Goal: Navigation & Orientation: Understand site structure

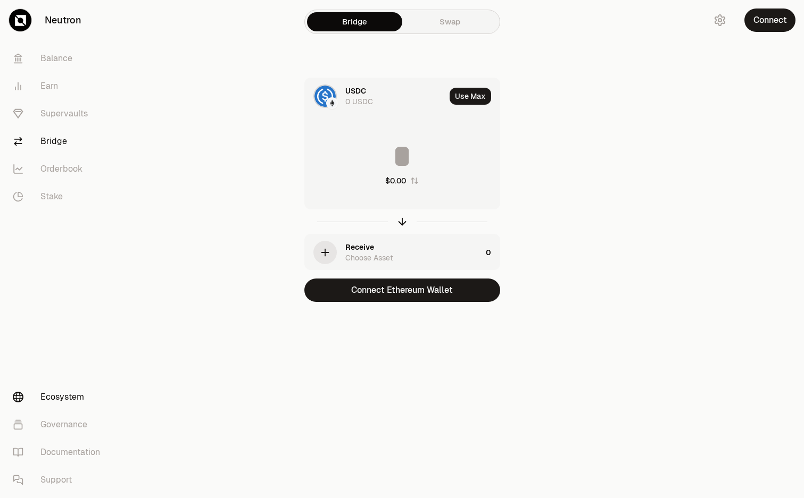
click at [88, 396] on link "Ecosystem" at bounding box center [59, 397] width 111 height 28
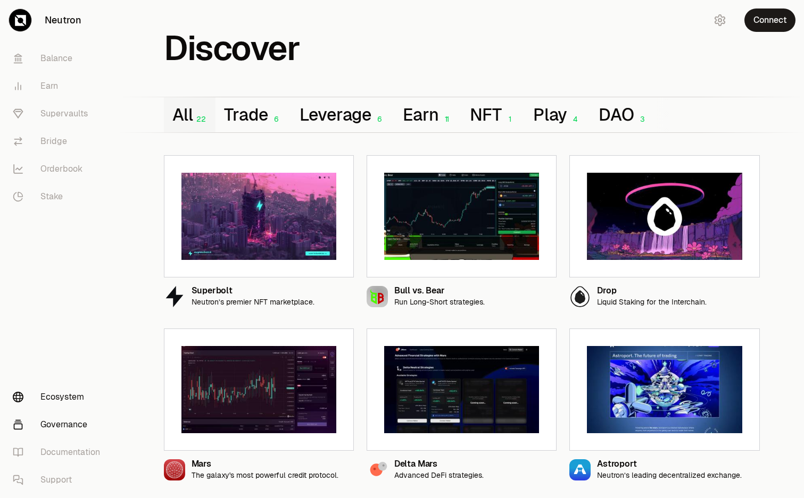
click at [78, 420] on link "Governance" at bounding box center [59, 425] width 111 height 28
click at [55, 89] on link "Earn" at bounding box center [59, 86] width 111 height 28
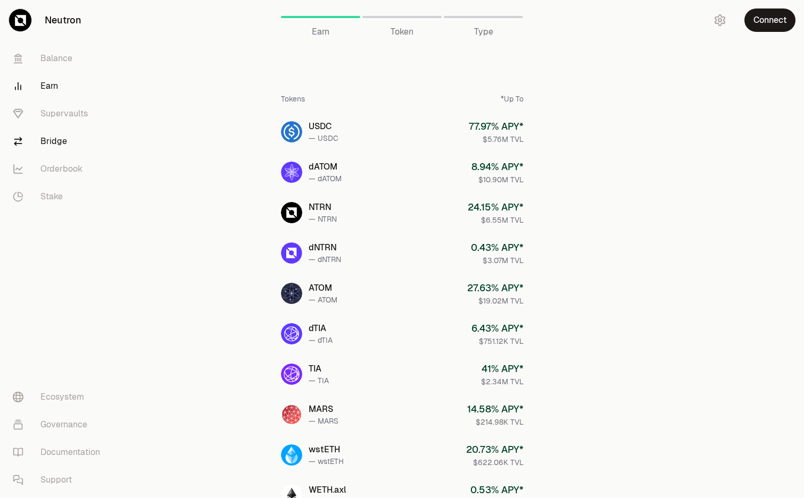
click at [59, 143] on link "Bridge" at bounding box center [59, 142] width 111 height 28
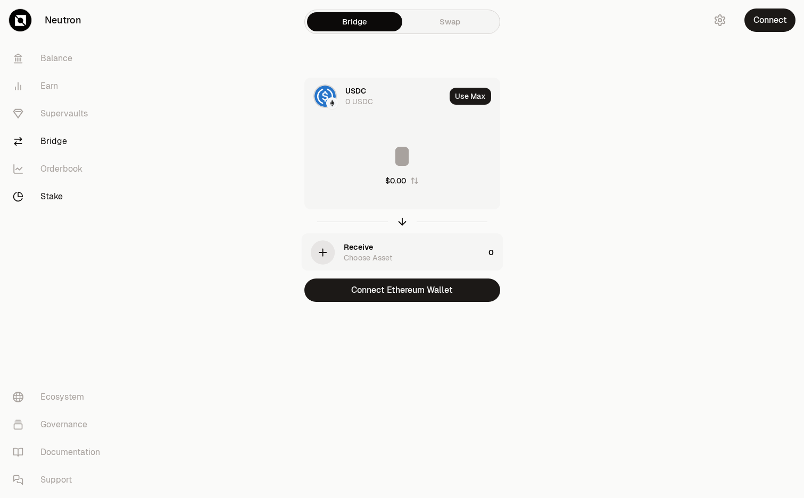
click at [56, 183] on link "Stake" at bounding box center [59, 197] width 111 height 28
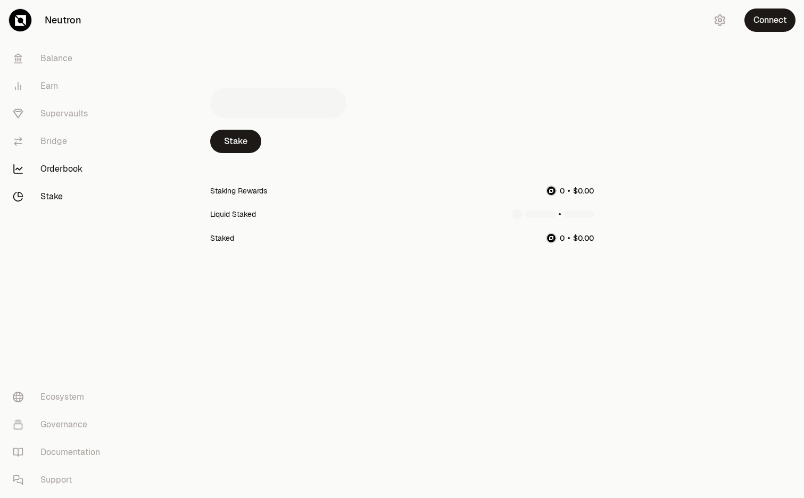
click at [60, 170] on link "Orderbook" at bounding box center [59, 169] width 111 height 28
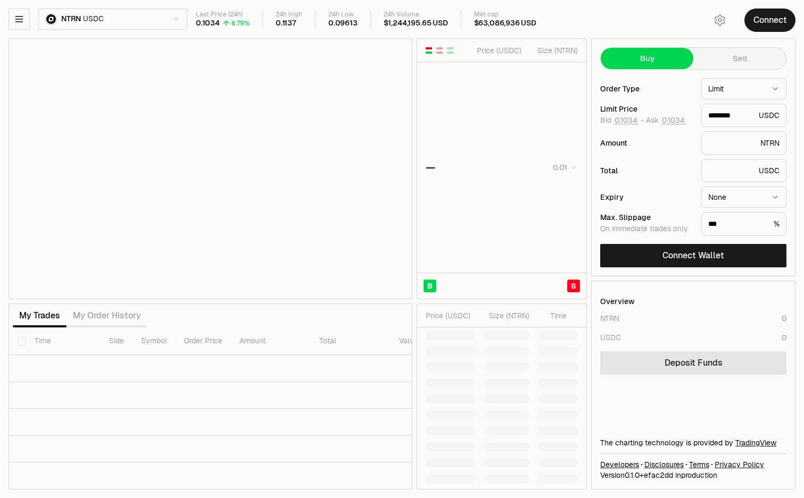
type input "********"
